Goal: Task Accomplishment & Management: Use online tool/utility

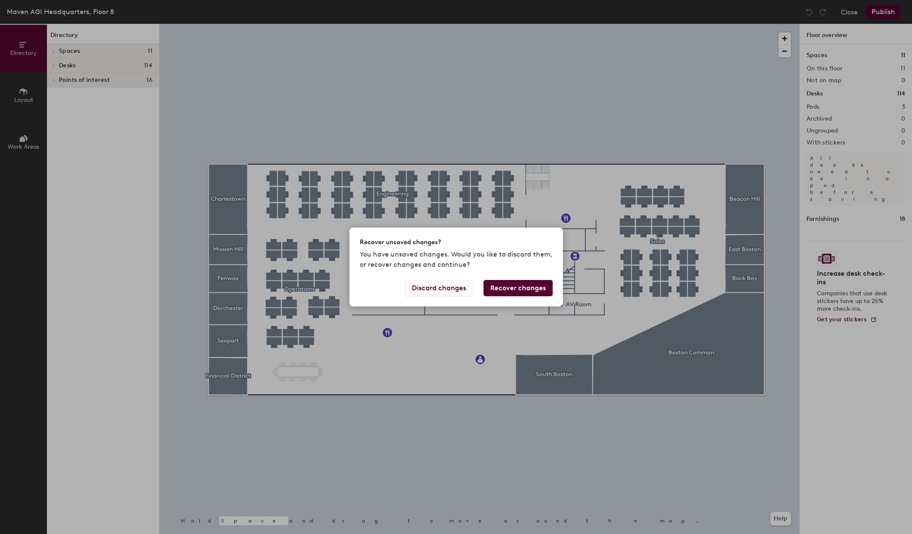
click at [440, 291] on button "Discard changes" at bounding box center [438, 288] width 69 height 16
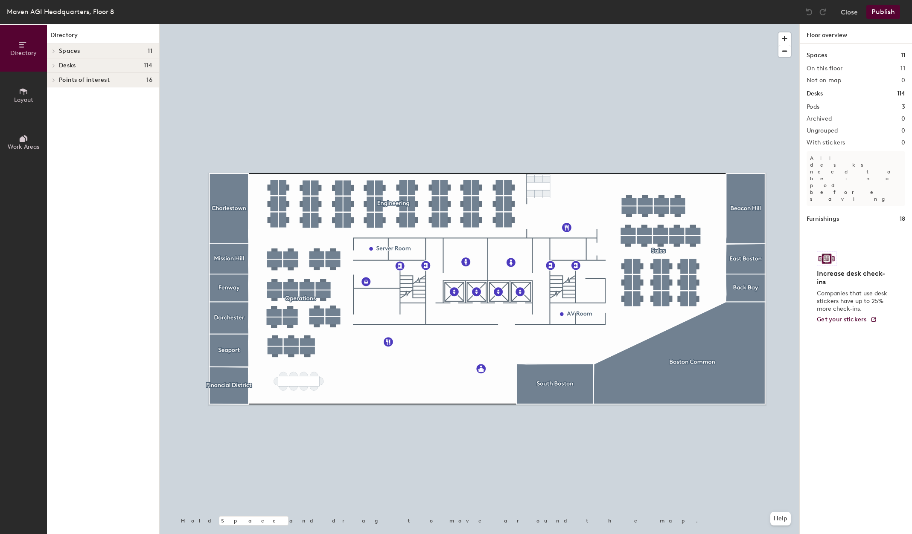
click at [19, 92] on icon at bounding box center [23, 91] width 9 height 9
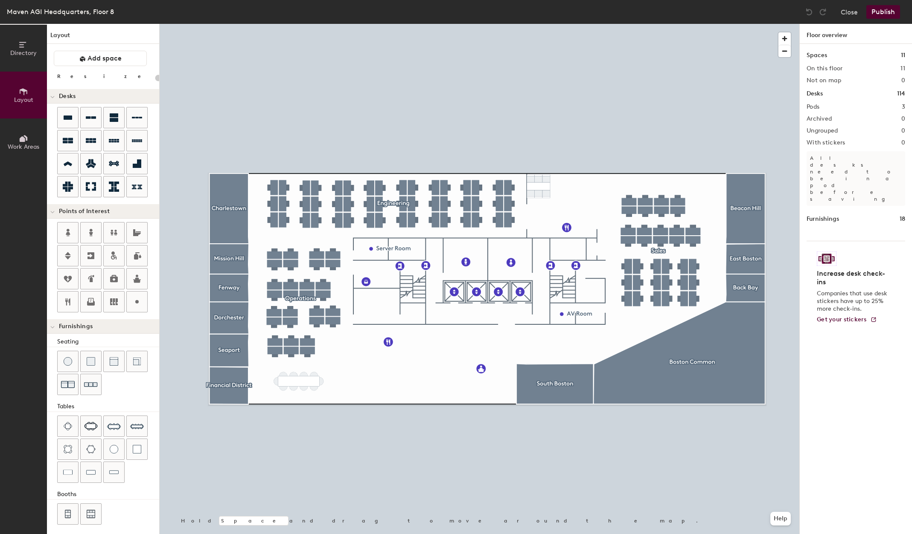
scroll to position [4, 0]
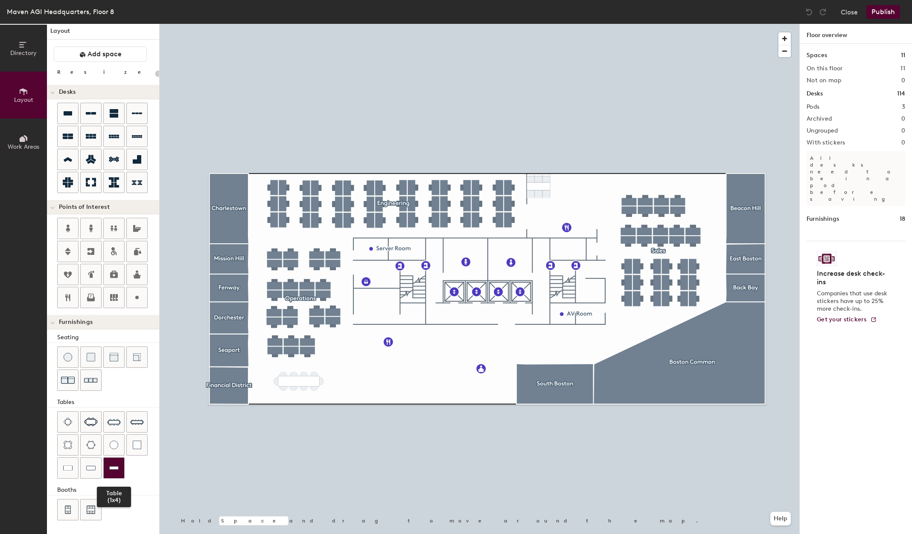
click at [108, 471] on div at bounding box center [114, 468] width 20 height 20
click at [142, 450] on div at bounding box center [137, 445] width 20 height 20
click at [389, 24] on div at bounding box center [479, 24] width 639 height 0
click at [532, 24] on div at bounding box center [479, 24] width 639 height 0
click at [889, 15] on button "Publish" at bounding box center [883, 12] width 34 height 14
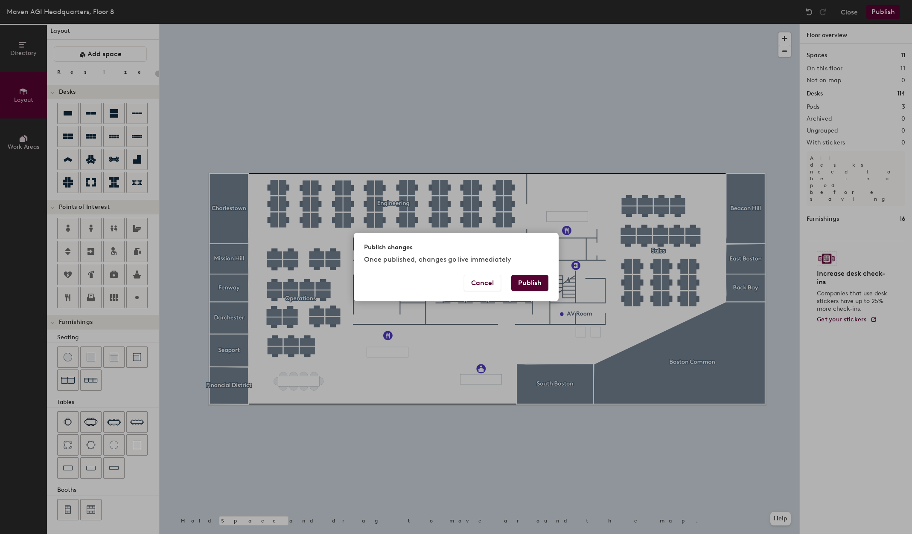
click at [537, 285] on button "Publish" at bounding box center [529, 283] width 37 height 16
type input "20"
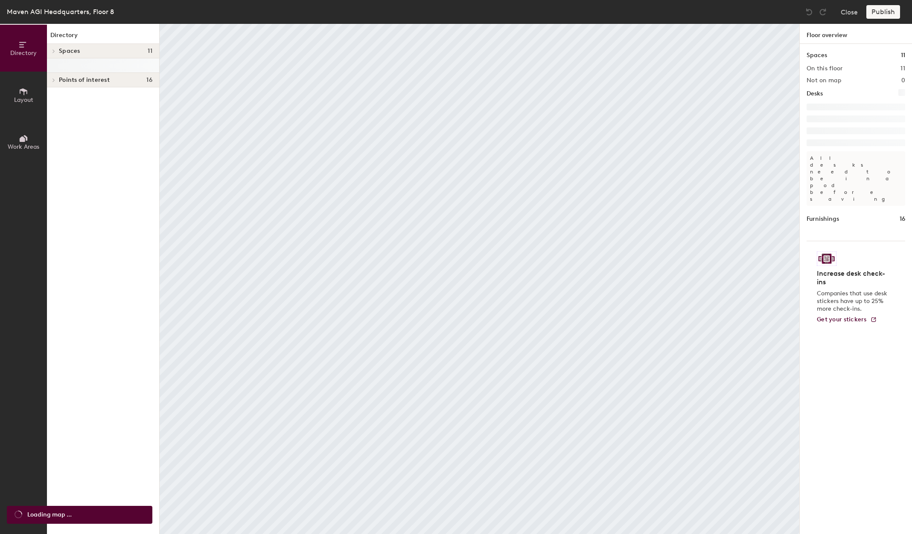
click at [49, 99] on div "Directory Spaces 11 Back Bay Beacon Hill Boston Common Charlestown Dorchester E…" at bounding box center [103, 279] width 112 height 511
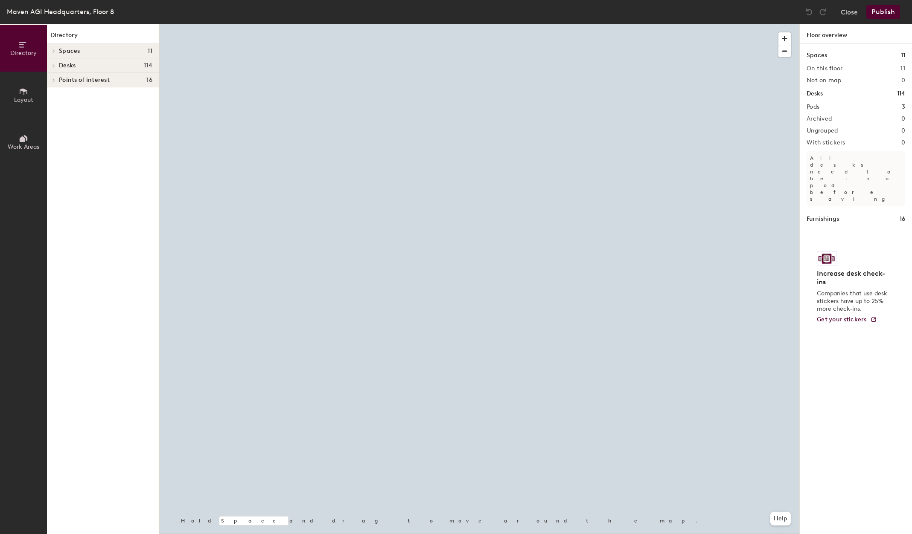
click at [37, 100] on button "Layout" at bounding box center [23, 95] width 47 height 47
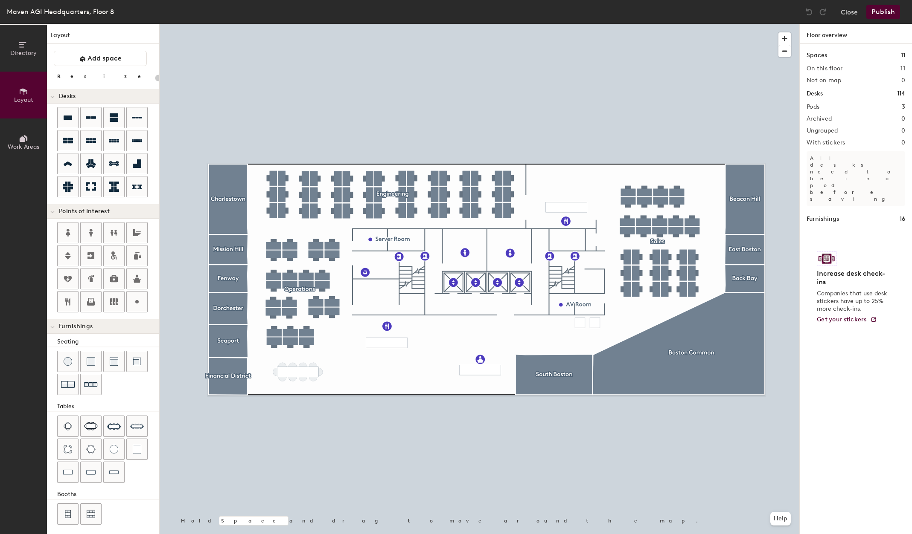
drag, startPoint x: 87, startPoint y: 253, endPoint x: 158, endPoint y: 256, distance: 71.3
click at [87, 253] on icon at bounding box center [91, 256] width 10 height 10
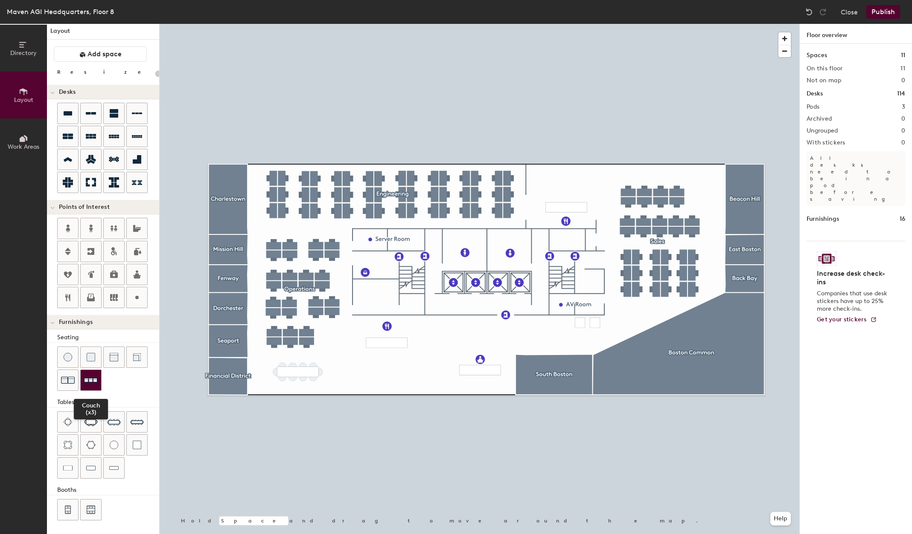
click at [97, 379] on img at bounding box center [91, 380] width 14 height 13
click at [538, 24] on div at bounding box center [479, 24] width 639 height 0
click at [560, 24] on div at bounding box center [479, 24] width 639 height 0
click at [886, 12] on button "Publish" at bounding box center [883, 12] width 34 height 14
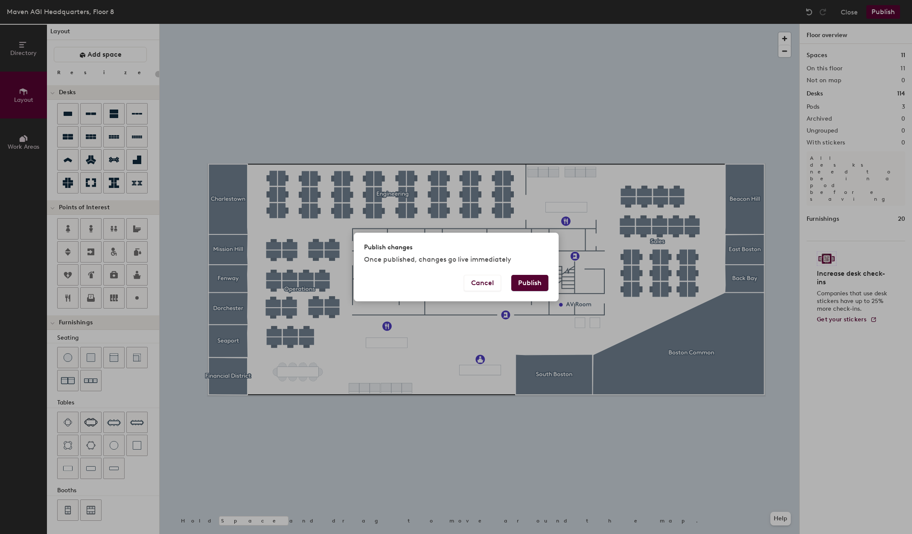
click at [536, 285] on button "Publish" at bounding box center [529, 283] width 37 height 16
type input "20"
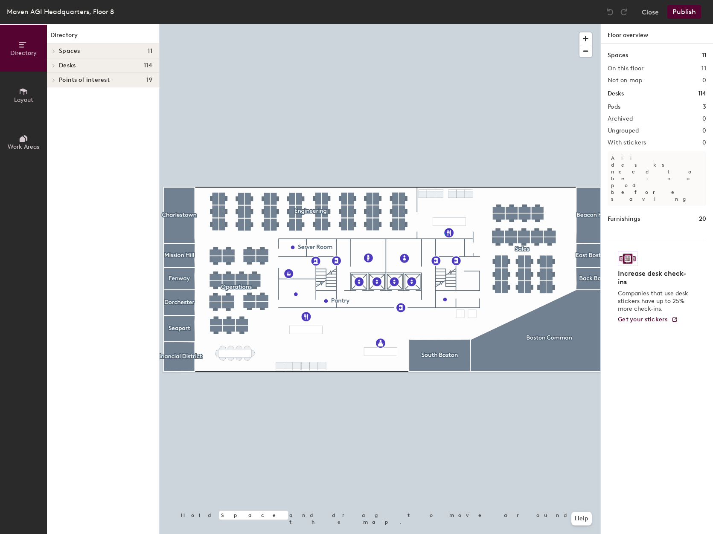
click at [444, 24] on div at bounding box center [380, 24] width 441 height 0
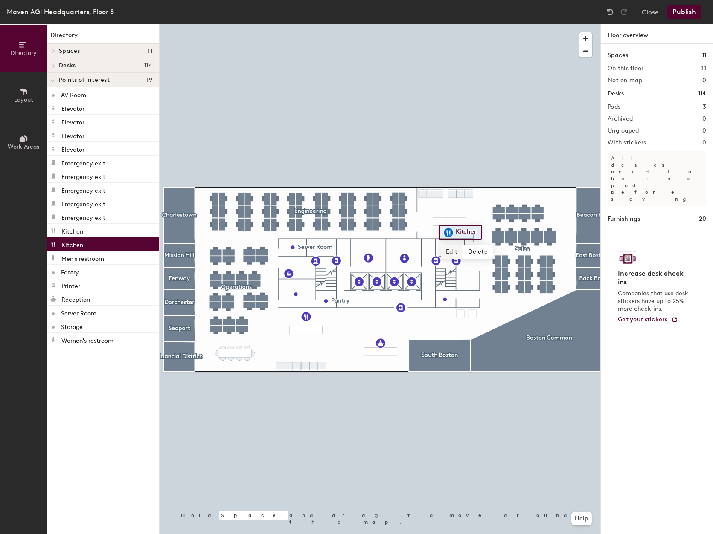
click at [452, 250] on span "Edit" at bounding box center [452, 252] width 22 height 15
click at [456, 232] on input "Kitchen" at bounding box center [466, 232] width 27 height 12
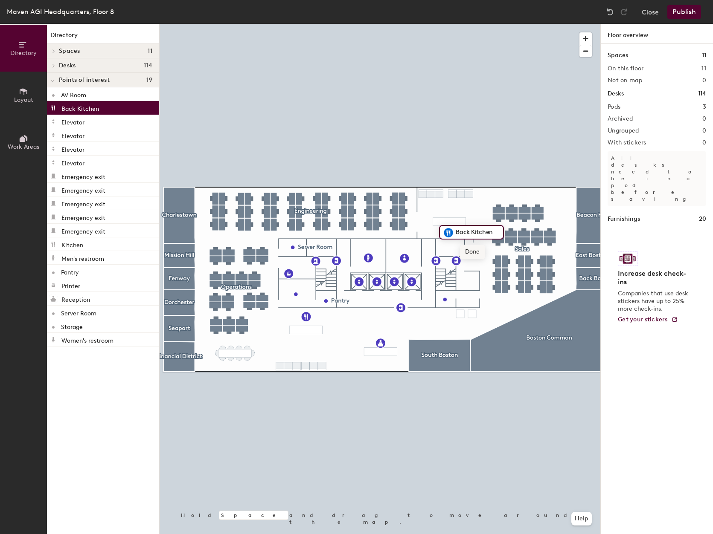
type input "Back Kitchen"
click at [475, 254] on span "Done" at bounding box center [472, 252] width 25 height 15
click at [305, 24] on div at bounding box center [380, 24] width 441 height 0
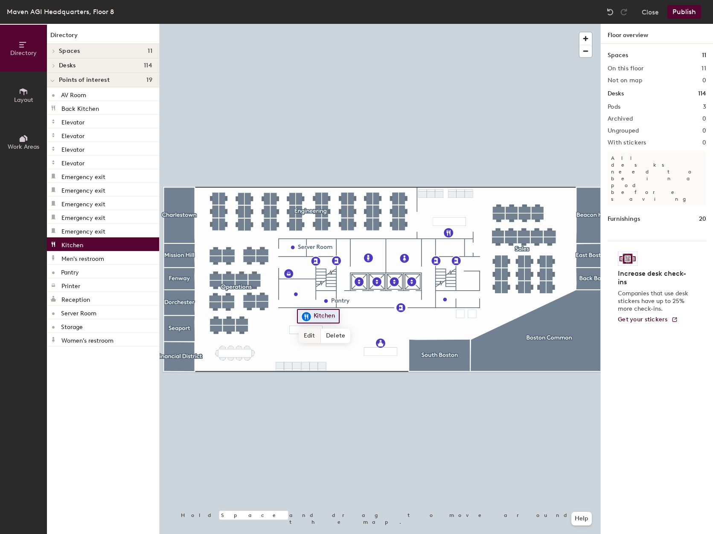
click at [310, 335] on span "Edit" at bounding box center [310, 336] width 22 height 15
click at [313, 314] on input "Kitchen" at bounding box center [324, 317] width 27 height 12
type input "Main Kitchen"
click at [338, 336] on span "Done" at bounding box center [329, 336] width 25 height 15
click at [444, 24] on div at bounding box center [380, 24] width 441 height 0
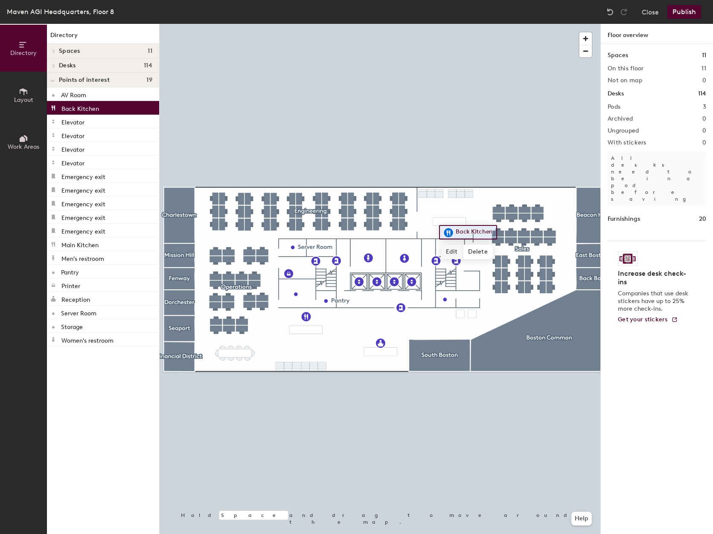
click at [432, 24] on div at bounding box center [380, 24] width 441 height 0
click at [684, 17] on button "Publish" at bounding box center [684, 12] width 34 height 14
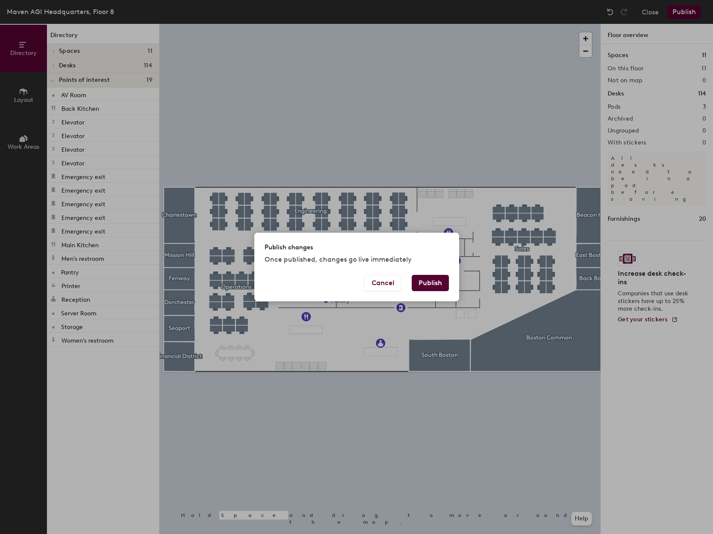
click at [439, 286] on button "Publish" at bounding box center [430, 283] width 37 height 16
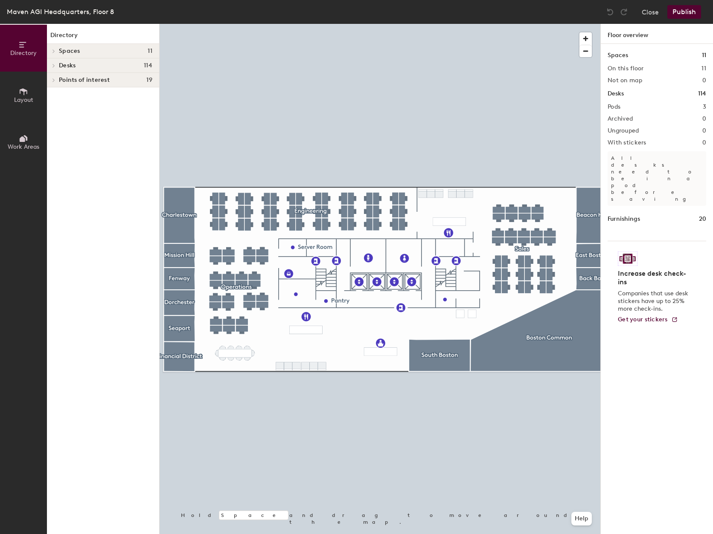
click at [13, 134] on button "Work Areas" at bounding box center [23, 142] width 47 height 47
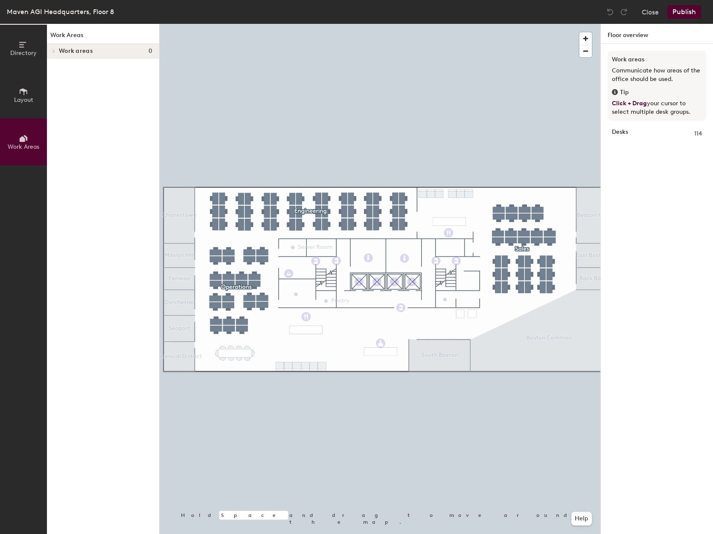
click at [58, 55] on div "Work areas 0" at bounding box center [103, 51] width 112 height 15
click at [32, 49] on span "Directory" at bounding box center [23, 52] width 26 height 7
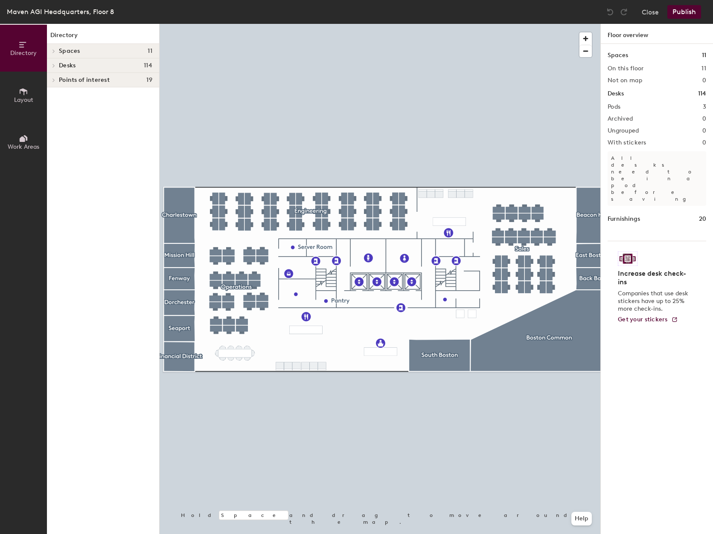
click at [54, 49] on icon at bounding box center [53, 51] width 3 height 4
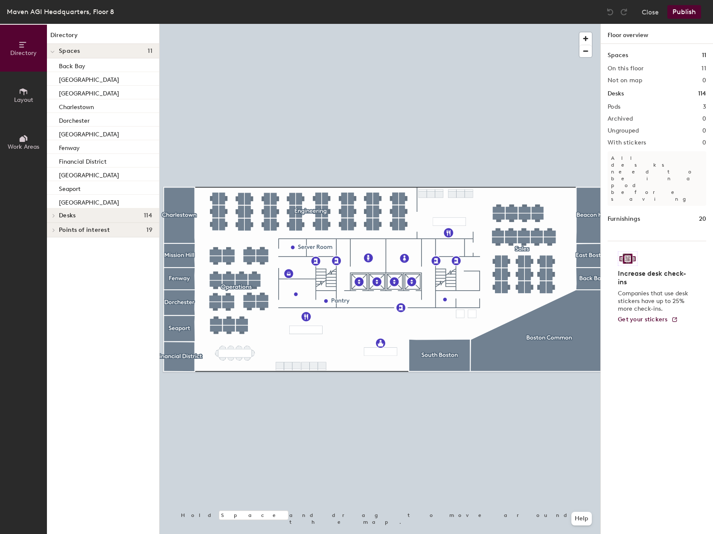
click at [38, 93] on button "Layout" at bounding box center [23, 95] width 47 height 47
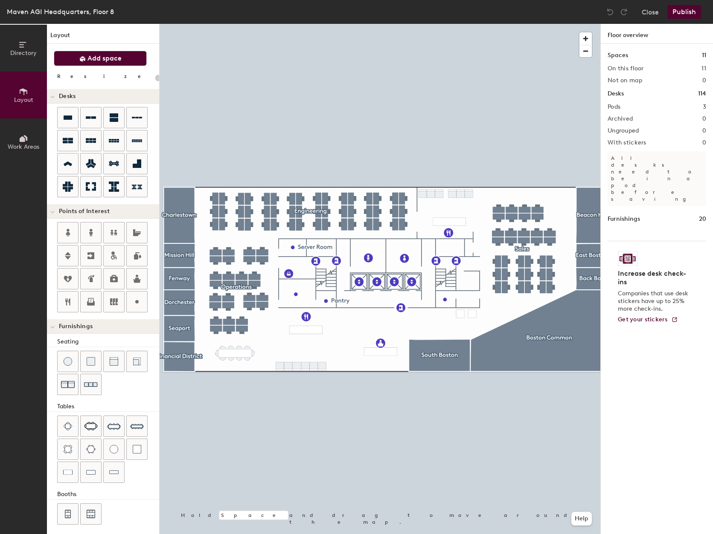
click at [101, 64] on button "Add space" at bounding box center [100, 58] width 93 height 15
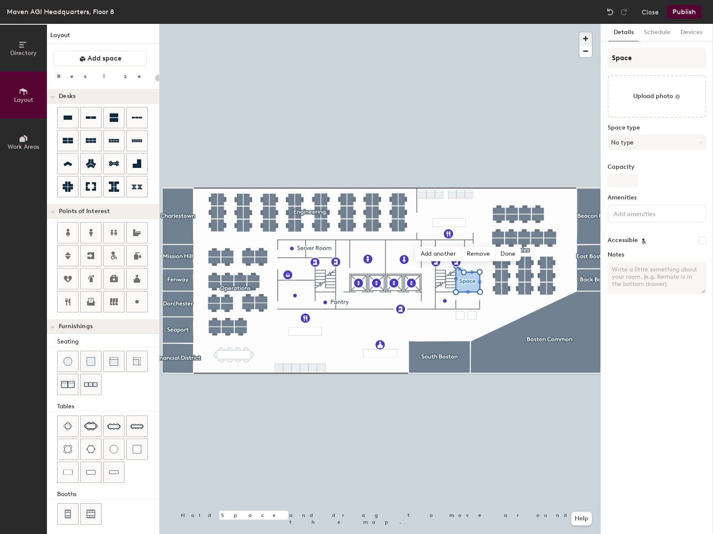
click at [589, 37] on span "button" at bounding box center [585, 38] width 12 height 12
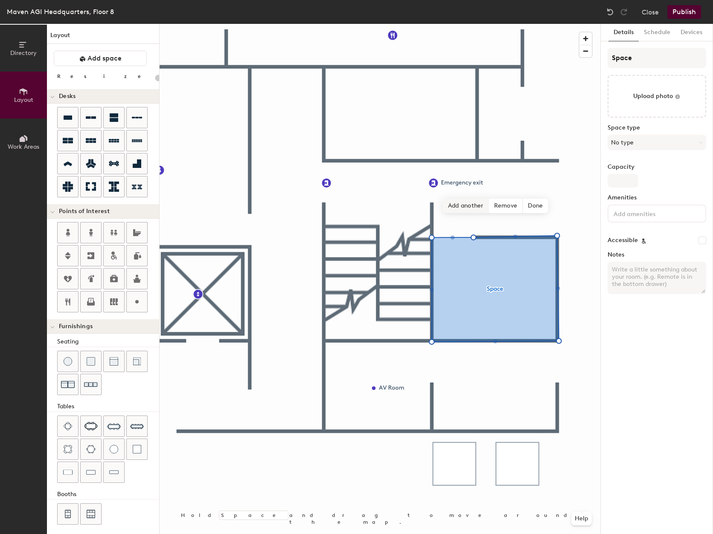
type input "20"
click at [537, 206] on span "Done" at bounding box center [535, 206] width 25 height 15
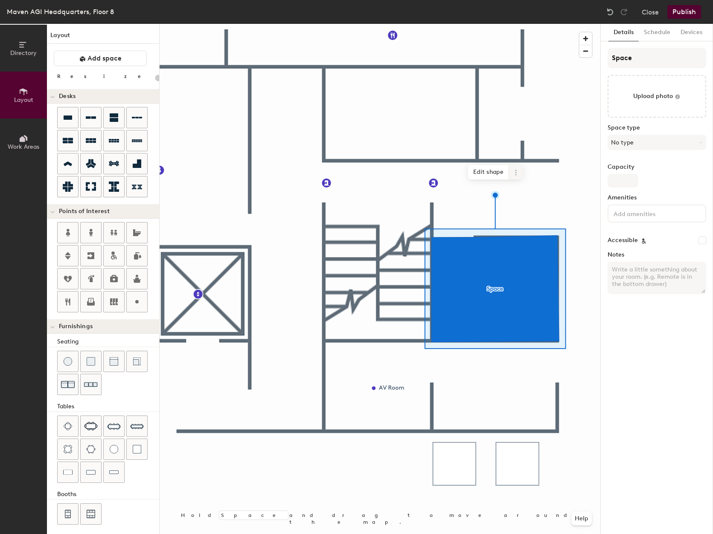
click at [514, 174] on icon at bounding box center [515, 172] width 7 height 7
click at [495, 173] on span "Edit shape" at bounding box center [488, 172] width 41 height 15
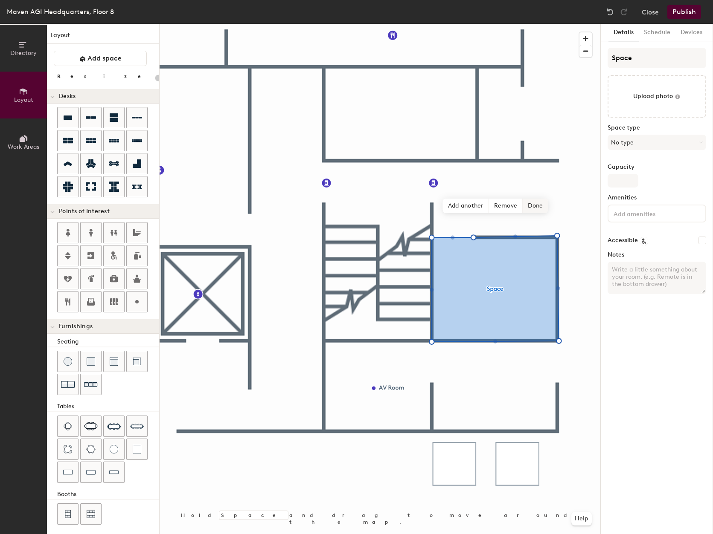
click at [534, 209] on span "Done" at bounding box center [535, 206] width 25 height 15
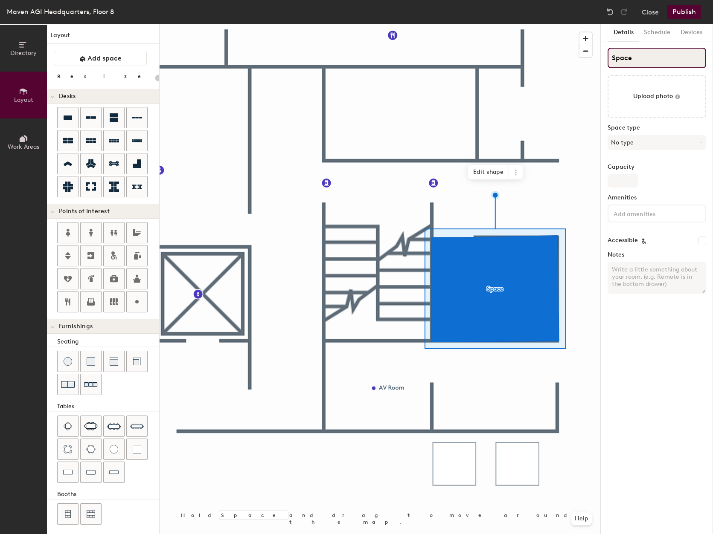
click at [630, 53] on input "Space" at bounding box center [656, 58] width 99 height 20
type input "M"
type input "20"
type input "Mo"
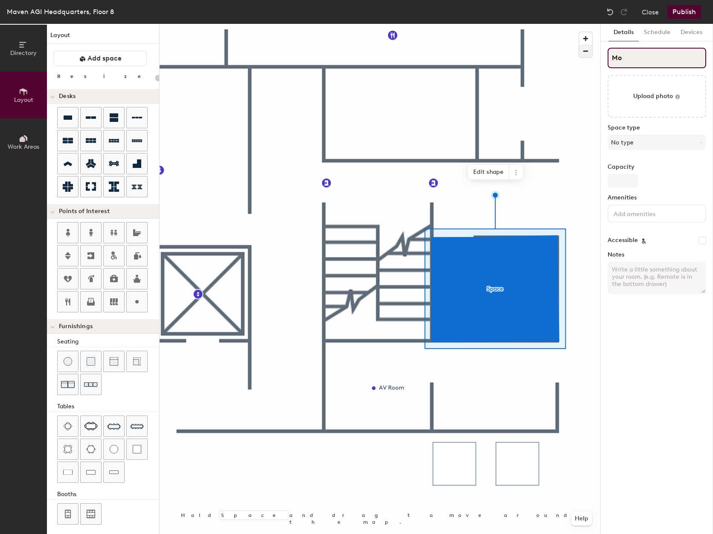
type input "20"
type input "Mom"
type input "20"
type input "Mom/"
type input "20"
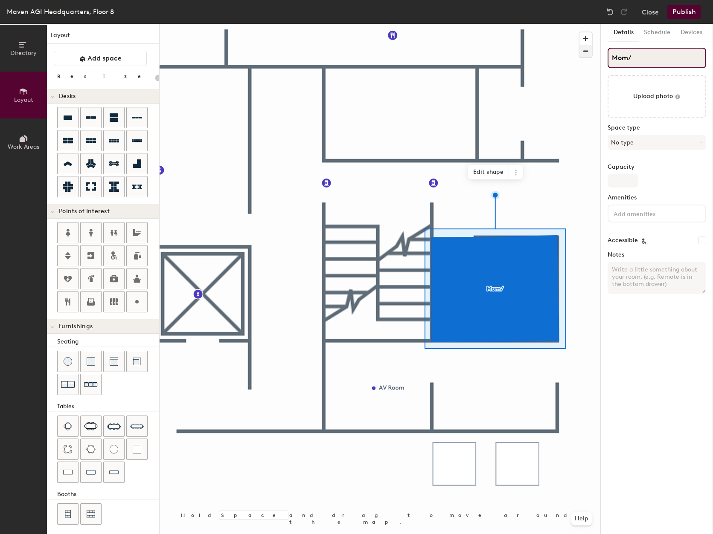
type input "Mom"
type input "20"
type input "Mom"
type input "20"
type input "Mom |"
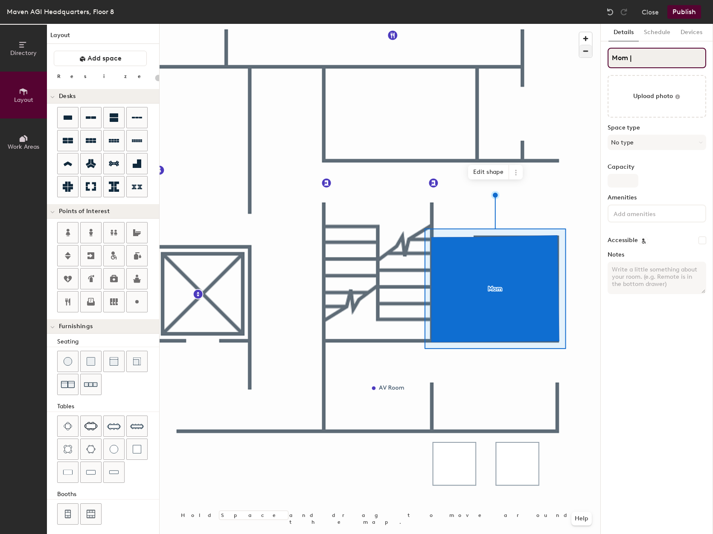
type input "20"
type input "Mom |"
type input "20"
type input "Mom | W"
type input "20"
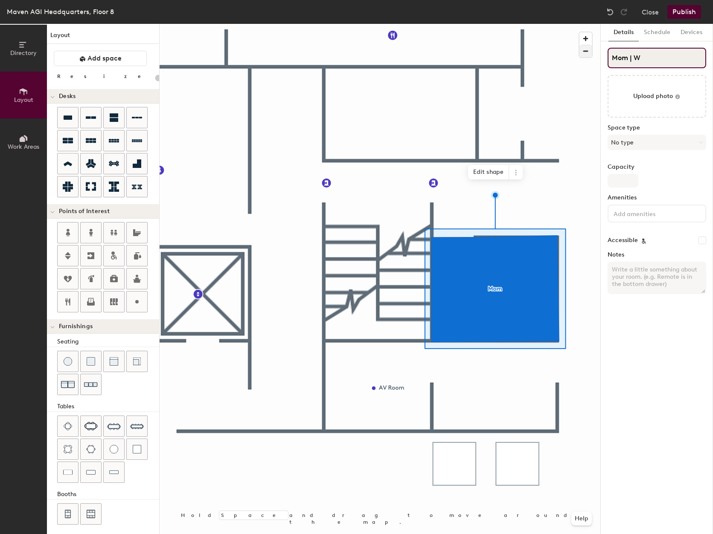
type input "Mom | We"
type input "20"
type input "Mom | Wel"
type input "20"
type input "Mom | Well"
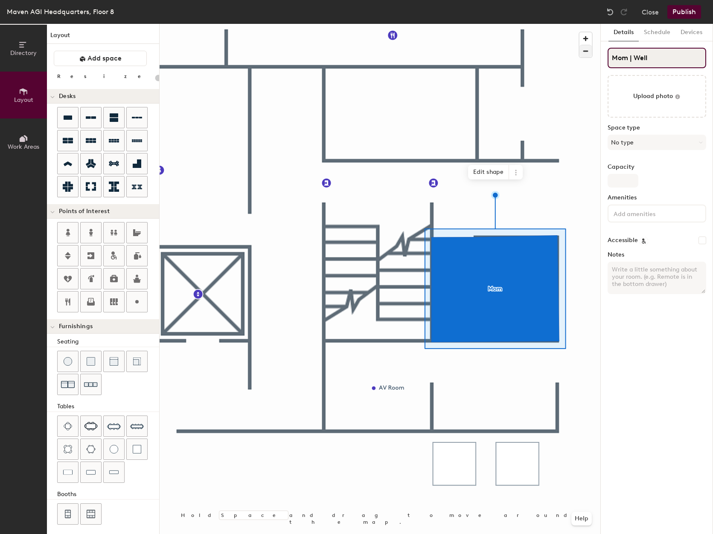
type input "20"
type input "Mom | Welln"
type input "20"
type input "Mom | Wellne"
type input "20"
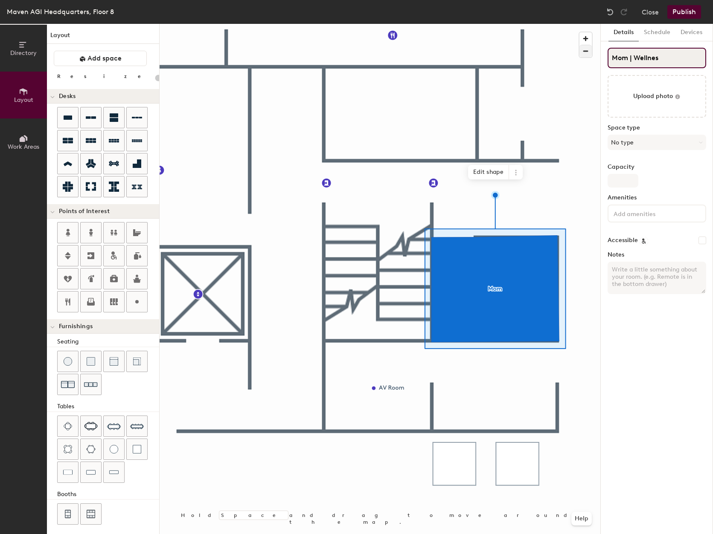
type input "Mom | Wellness"
type input "20"
type input "Mom | Wellness"
type input "20"
type input "Mom | Wellness R"
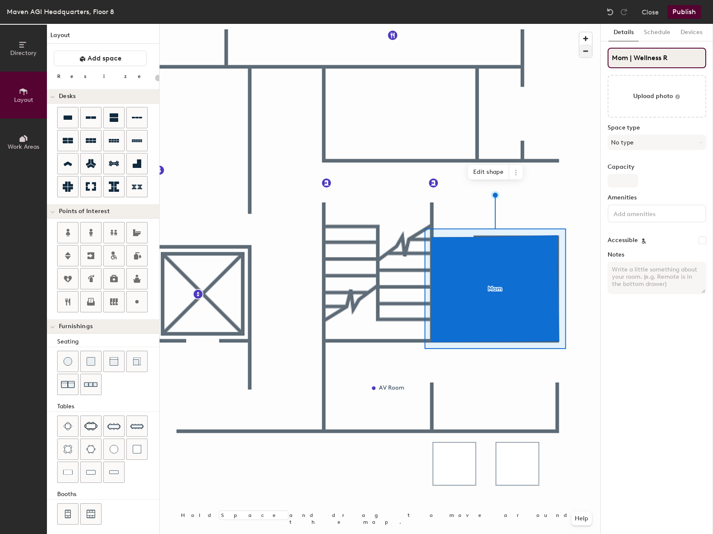
type input "20"
type input "Mom | Wellness Ro"
type input "20"
type input "Mom | Wellness Rom"
type input "20"
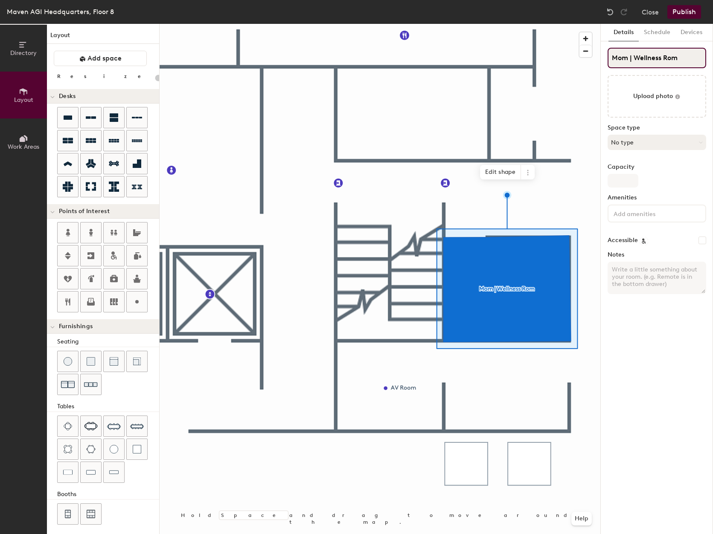
type input "Mom | Wellness Rom"
click at [637, 143] on button "No type" at bounding box center [656, 142] width 99 height 15
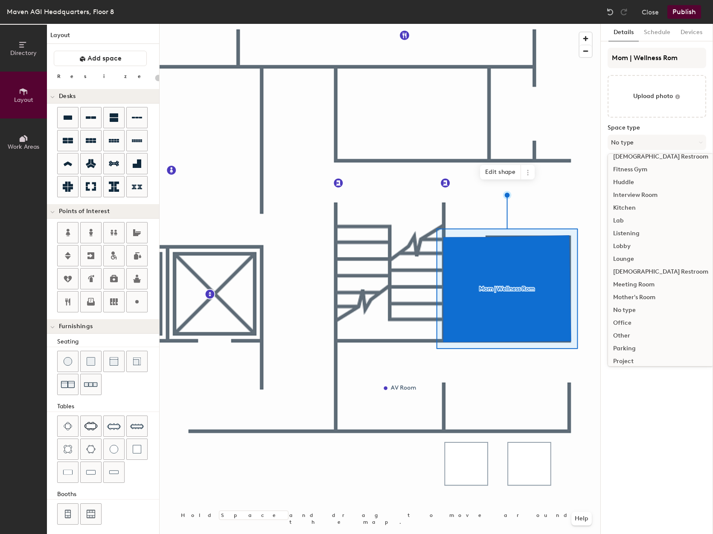
scroll to position [110, 0]
click at [642, 297] on div "Mother's Room" at bounding box center [660, 296] width 105 height 13
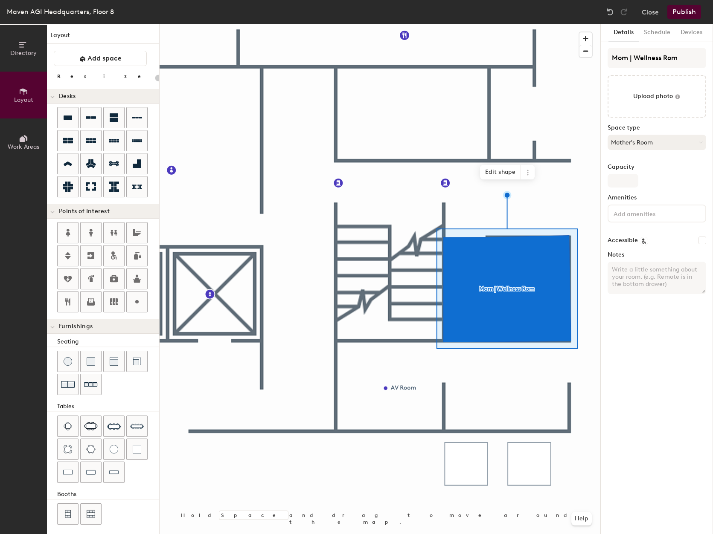
type input "20"
drag, startPoint x: 671, startPoint y: 59, endPoint x: 674, endPoint y: 75, distance: 17.0
click at [671, 60] on input "Mom | Wellness Rom" at bounding box center [656, 58] width 99 height 20
type input "Mom | Wellness Room"
type input "20"
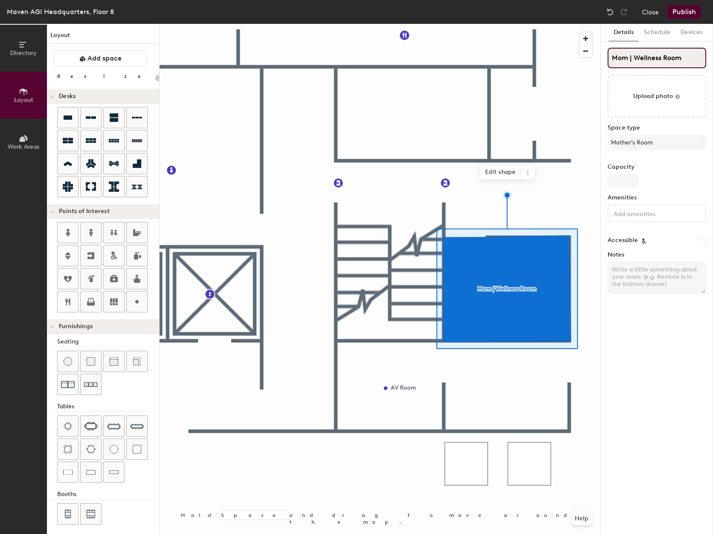
type input "Mom | Wellness Room"
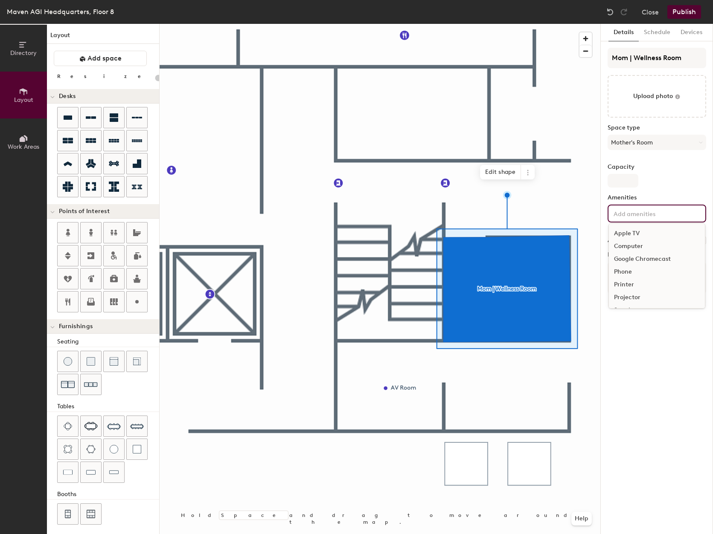
click at [636, 212] on input at bounding box center [650, 213] width 77 height 10
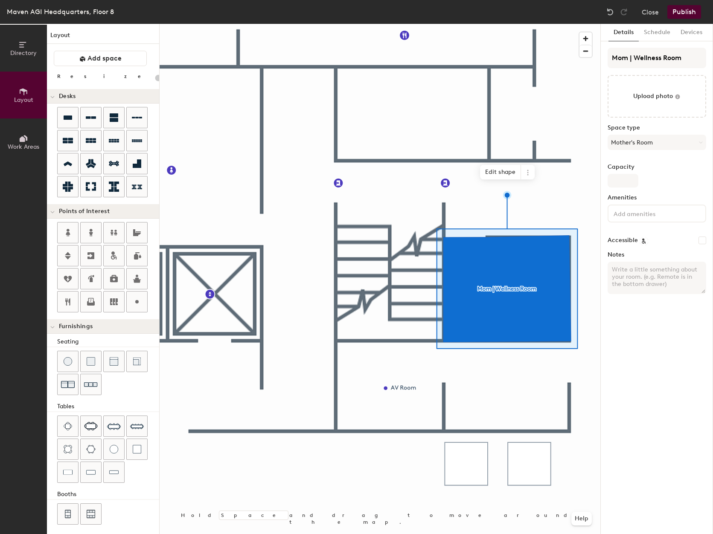
click at [659, 175] on div "Capacity" at bounding box center [656, 176] width 99 height 24
click at [627, 183] on input "Capacity" at bounding box center [622, 181] width 31 height 14
type input "1"
type input "20"
type input "1"
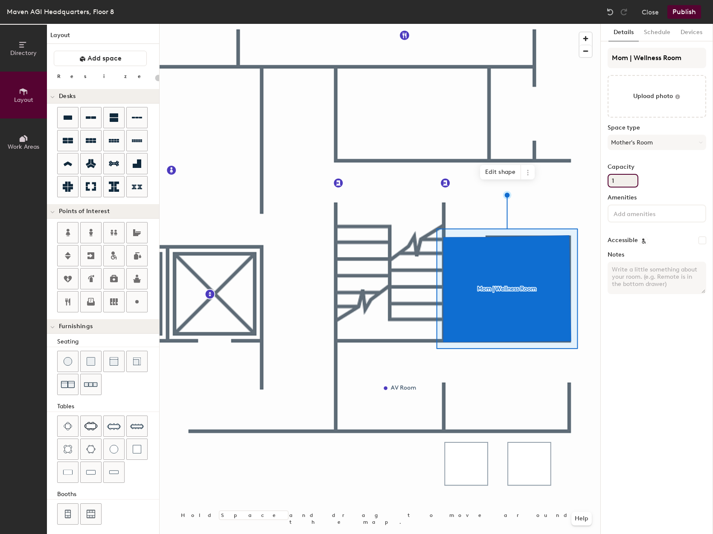
click at [662, 175] on div "Capacity 1" at bounding box center [656, 176] width 99 height 24
click at [694, 14] on button "Publish" at bounding box center [684, 12] width 34 height 14
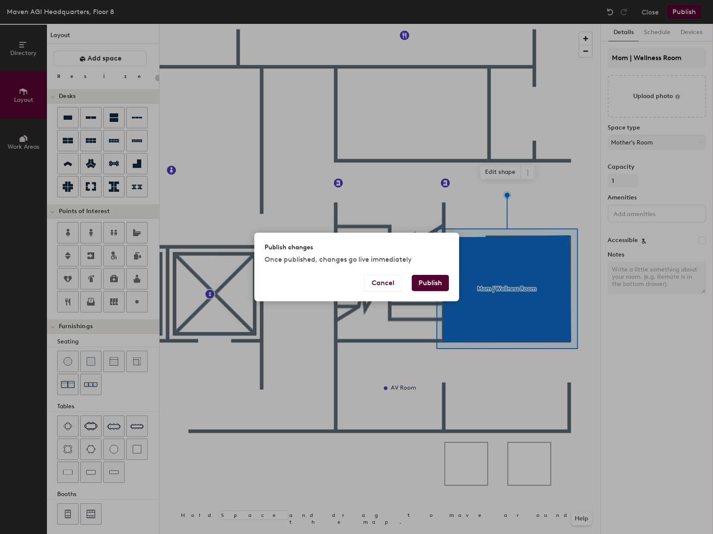
click at [436, 287] on button "Publish" at bounding box center [430, 283] width 37 height 16
type input "20"
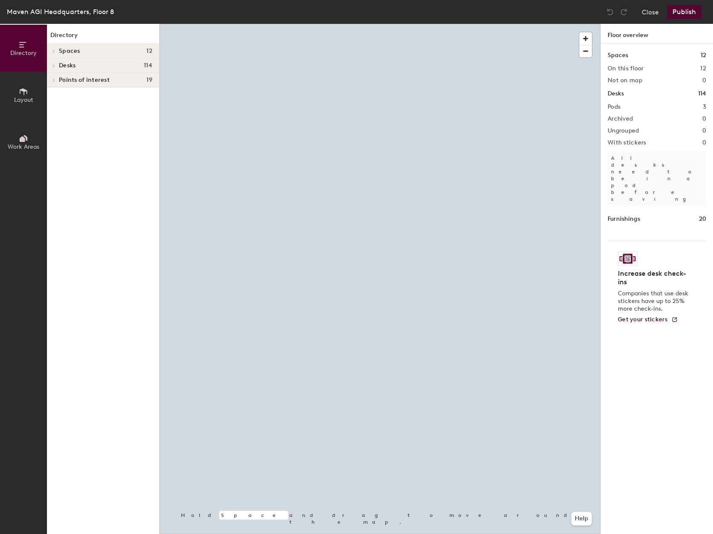
click at [33, 99] on button "Layout" at bounding box center [23, 95] width 47 height 47
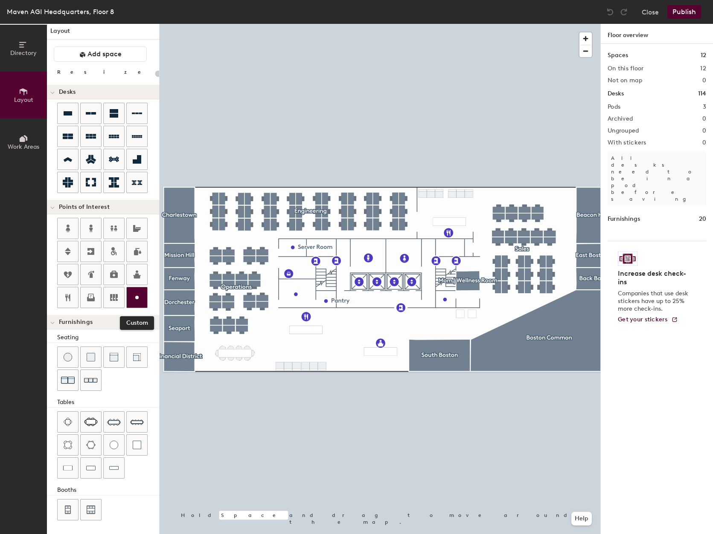
scroll to position [2, 0]
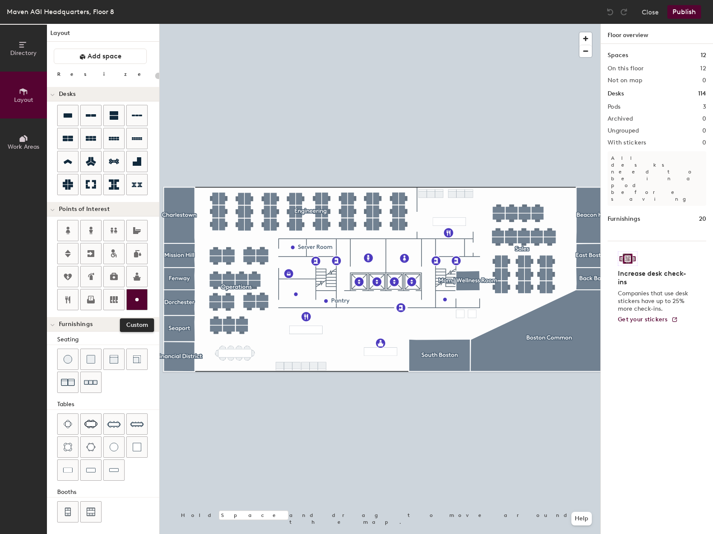
click at [130, 296] on div at bounding box center [137, 300] width 20 height 20
type input "20"
type input "Phone Booths 2x"
click at [497, 333] on span "Done" at bounding box center [495, 333] width 25 height 15
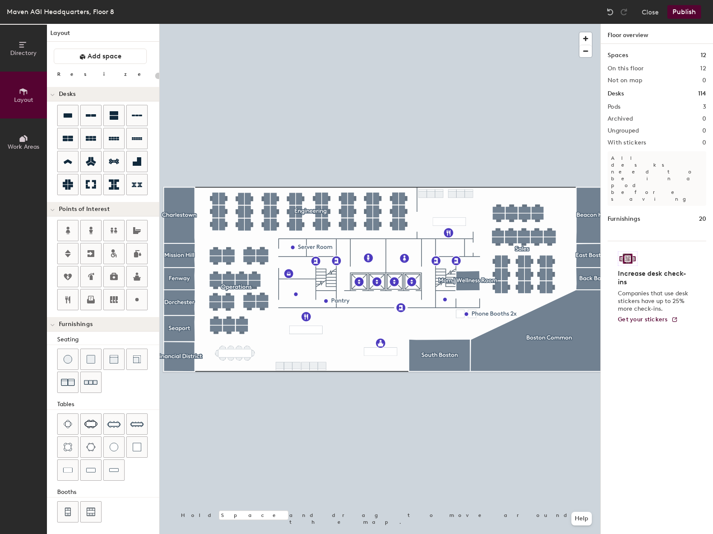
click at [679, 15] on button "Publish" at bounding box center [684, 12] width 34 height 14
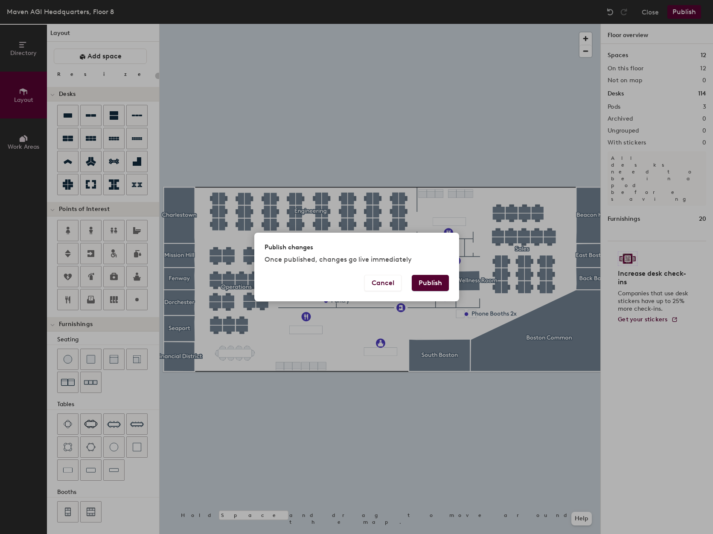
click at [429, 277] on button "Publish" at bounding box center [430, 283] width 37 height 16
type input "20"
